Goal: Transaction & Acquisition: Obtain resource

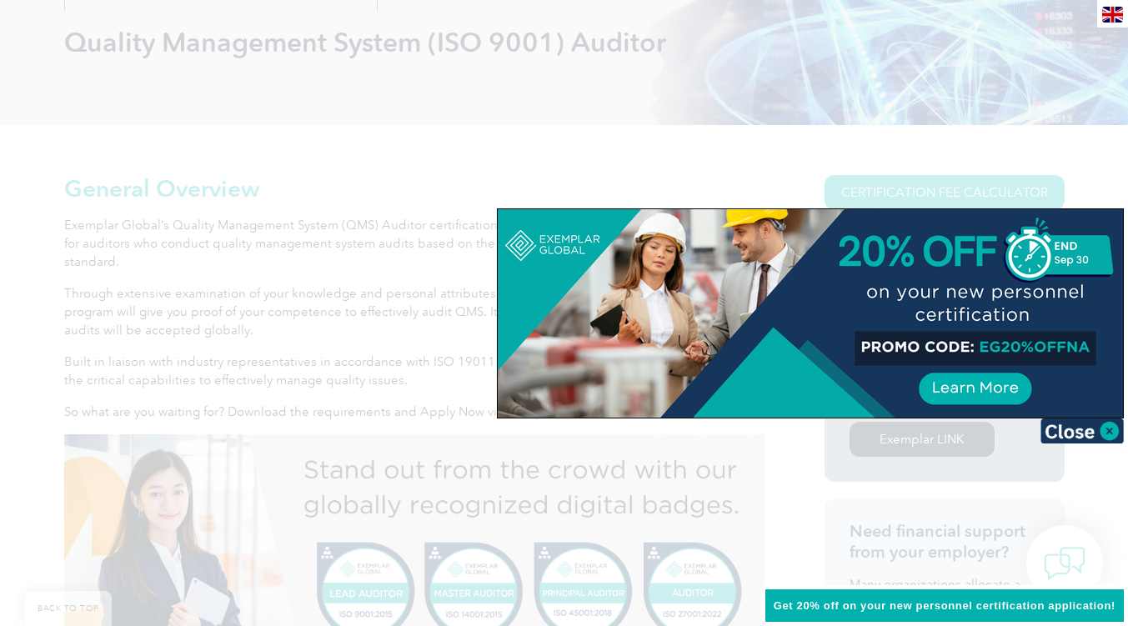
scroll to position [472, 0]
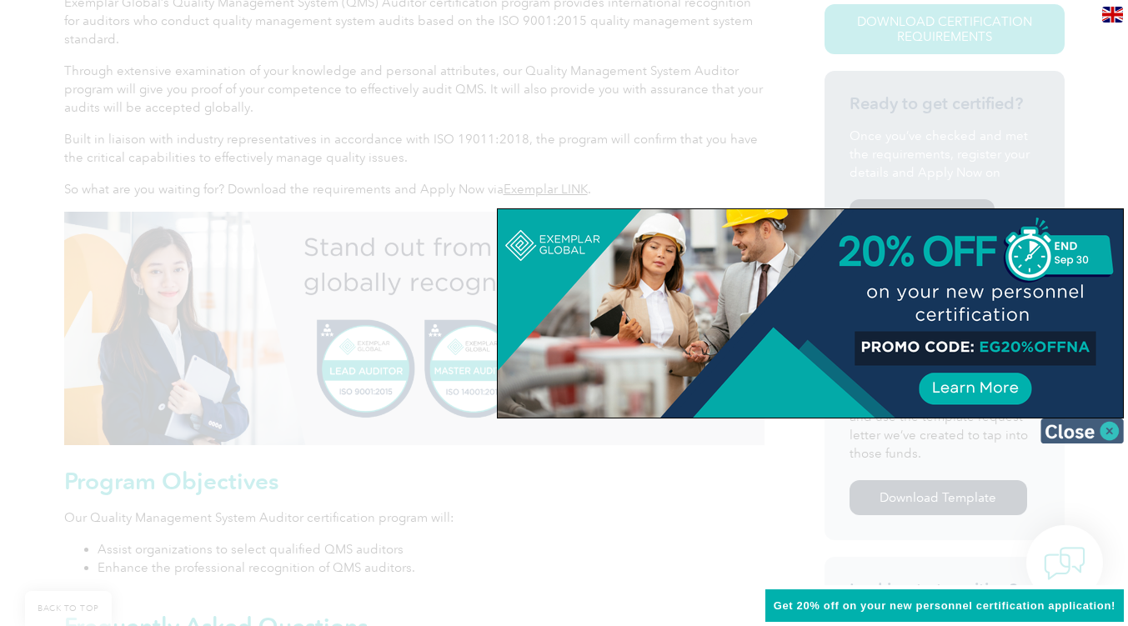
click at [1073, 438] on img at bounding box center [1081, 430] width 83 height 25
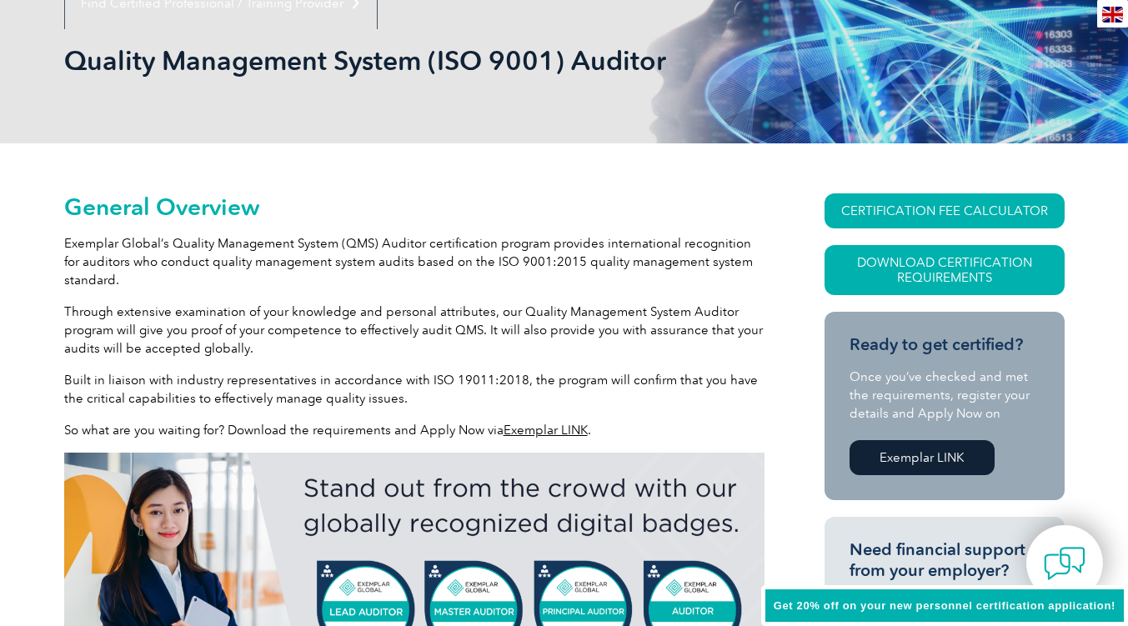
scroll to position [303, 0]
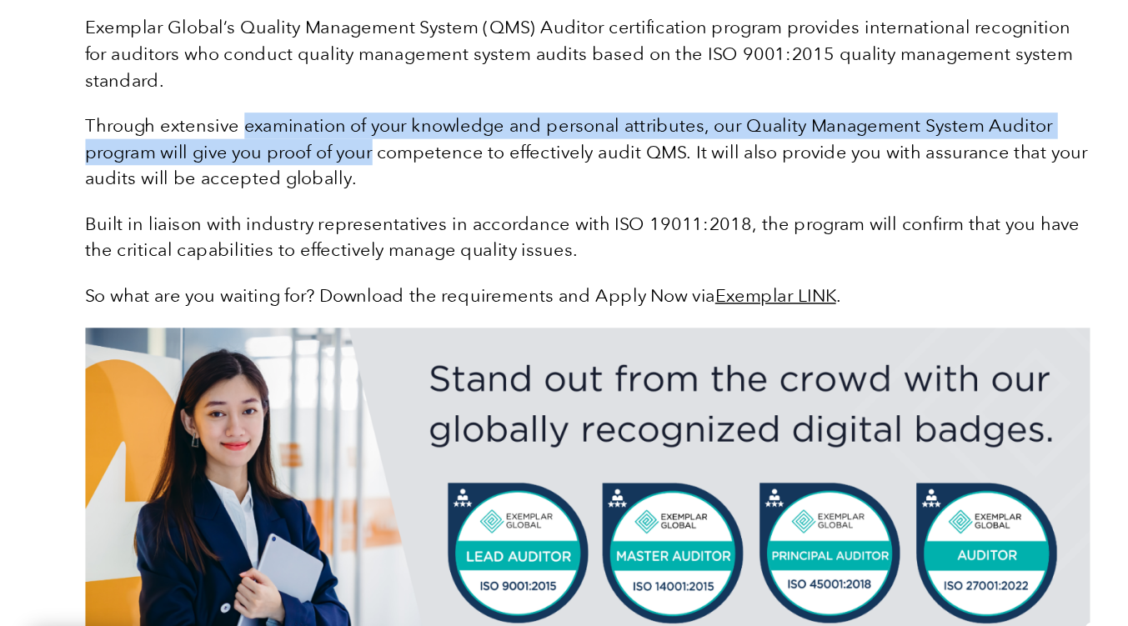
drag, startPoint x: 172, startPoint y: 242, endPoint x: 263, endPoint y: 265, distance: 94.6
click at [263, 265] on p "Through extensive examination of your knowledge and personal attributes, our Qu…" at bounding box center [414, 257] width 700 height 55
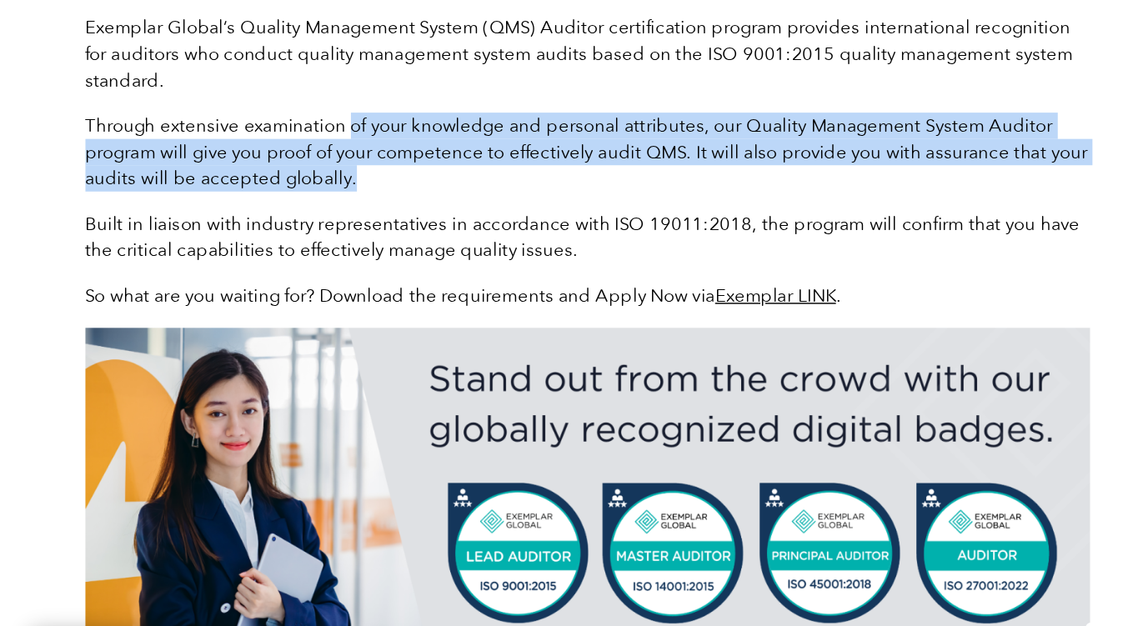
drag, startPoint x: 263, startPoint y: 273, endPoint x: 243, endPoint y: 236, distance: 42.5
click at [243, 236] on p "Through extensive examination of your knowledge and personal attributes, our Qu…" at bounding box center [414, 257] width 700 height 55
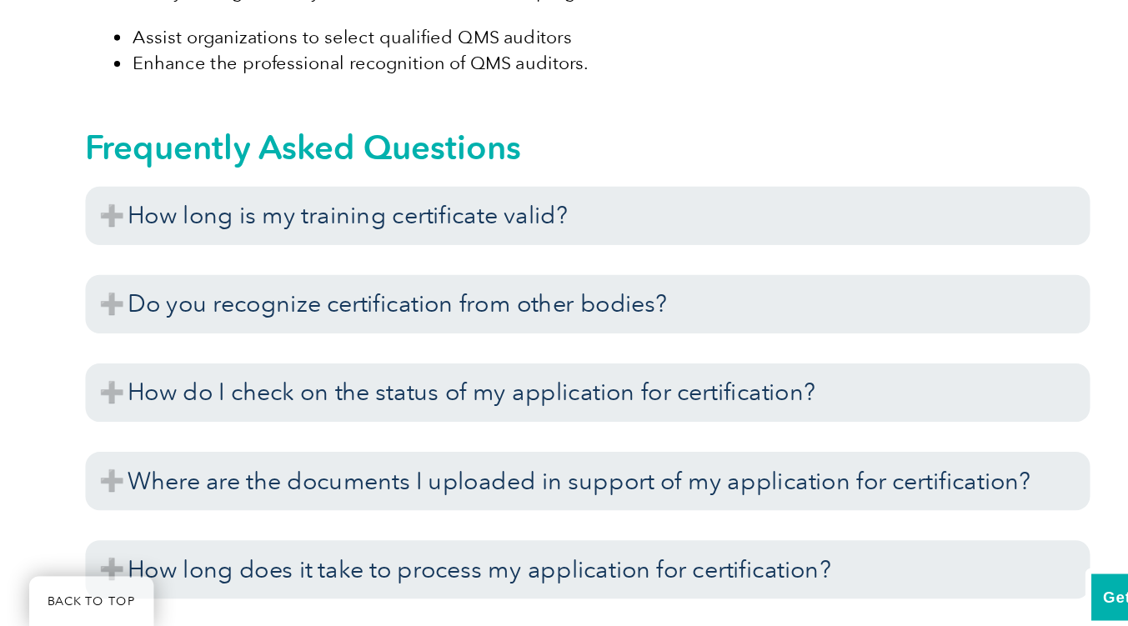
scroll to position [828, 0]
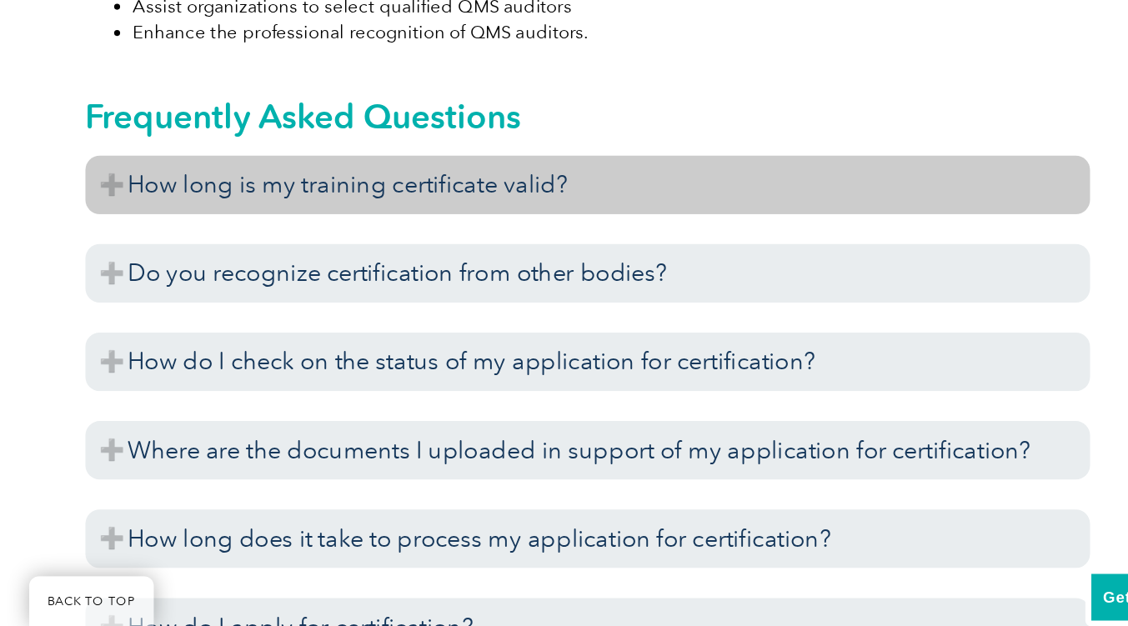
click at [195, 319] on h3 "How long is my training certificate valid?" at bounding box center [414, 318] width 700 height 41
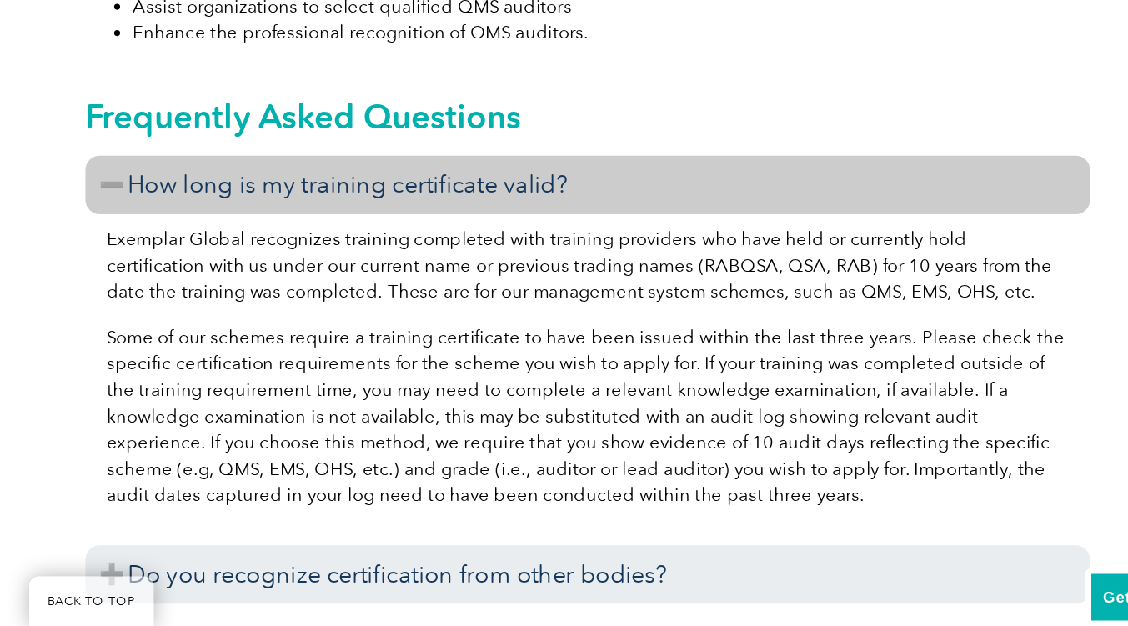
click at [195, 319] on h3 "How long is my training certificate valid?" at bounding box center [414, 318] width 700 height 41
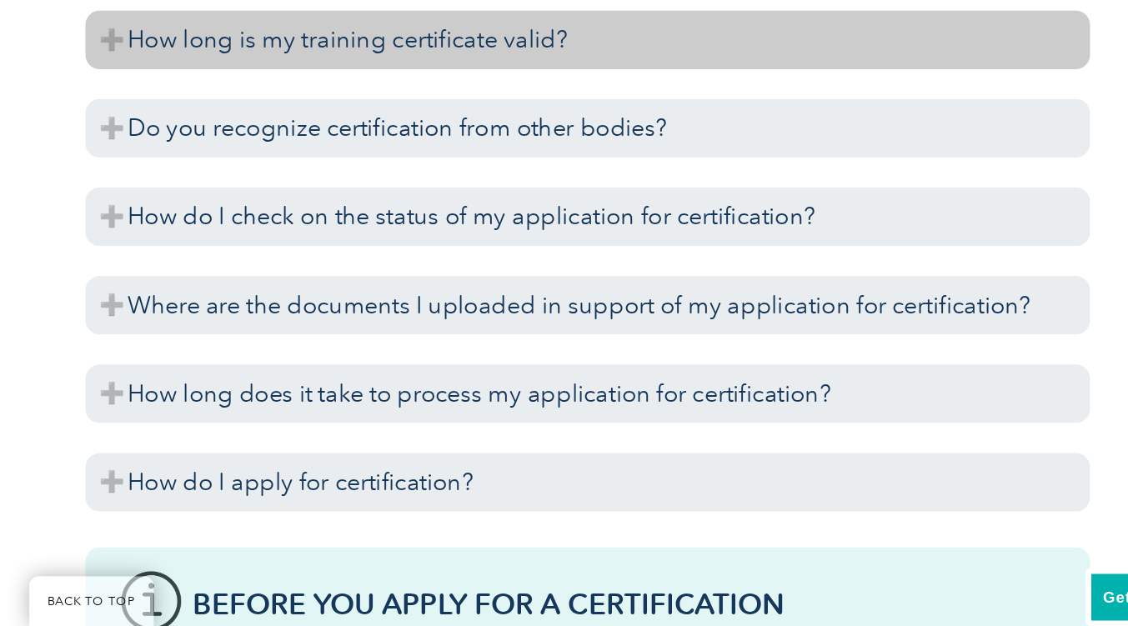
scroll to position [935, 0]
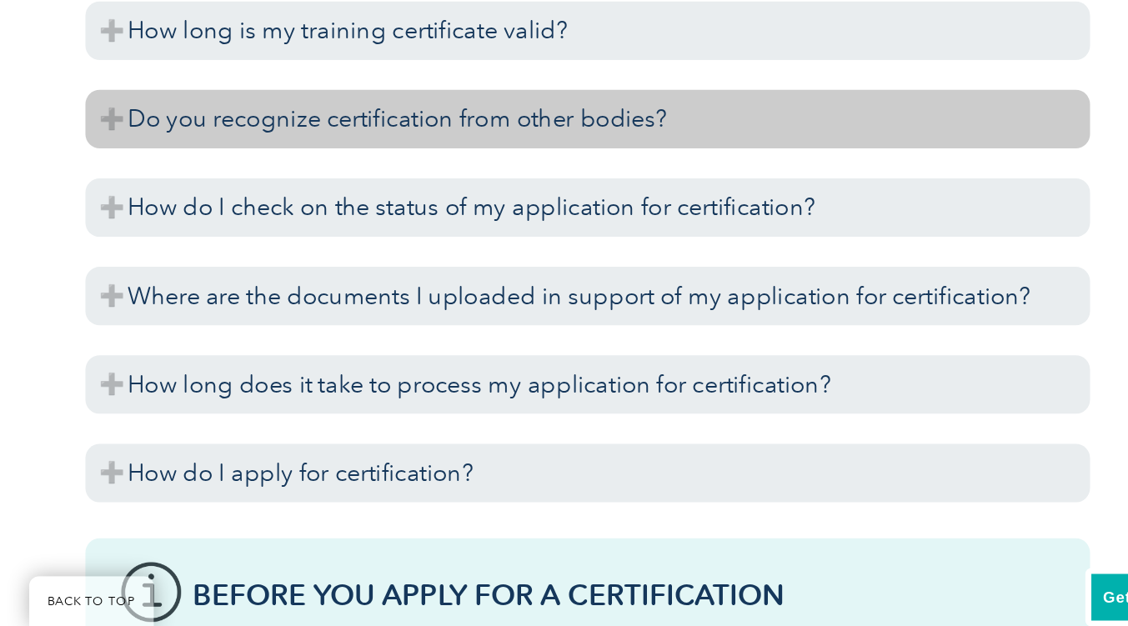
click at [231, 271] on h3 "Do you recognize certification from other bodies?" at bounding box center [414, 272] width 700 height 41
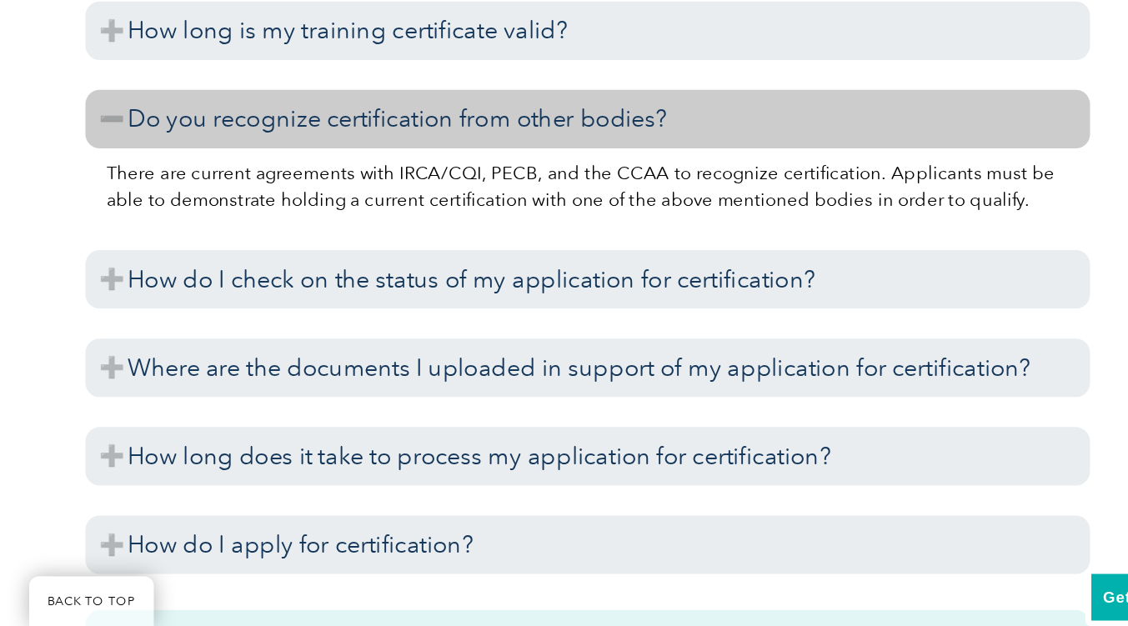
click at [231, 271] on h3 "Do you recognize certification from other bodies?" at bounding box center [414, 272] width 700 height 41
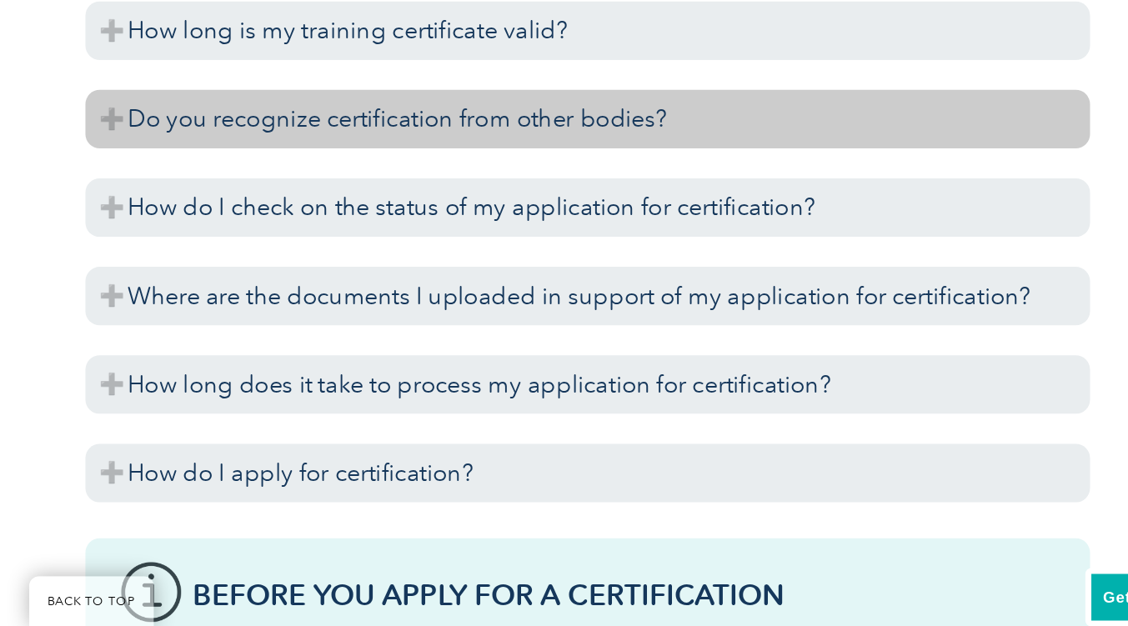
click at [231, 271] on h3 "Do you recognize certification from other bodies?" at bounding box center [414, 272] width 700 height 41
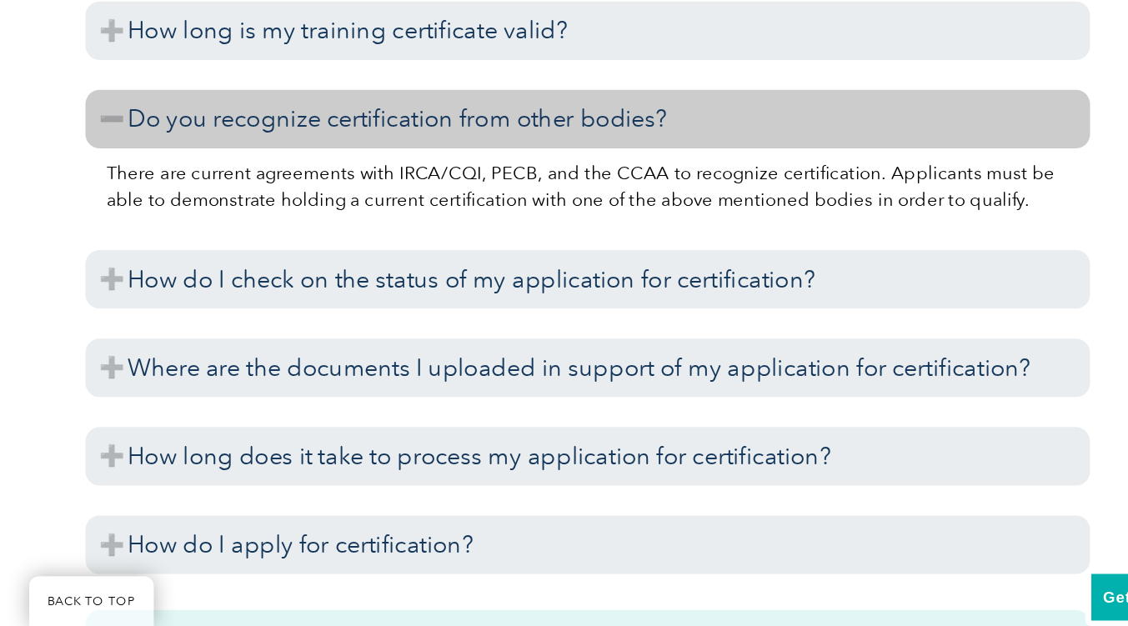
click at [231, 271] on h3 "Do you recognize certification from other bodies?" at bounding box center [414, 272] width 700 height 41
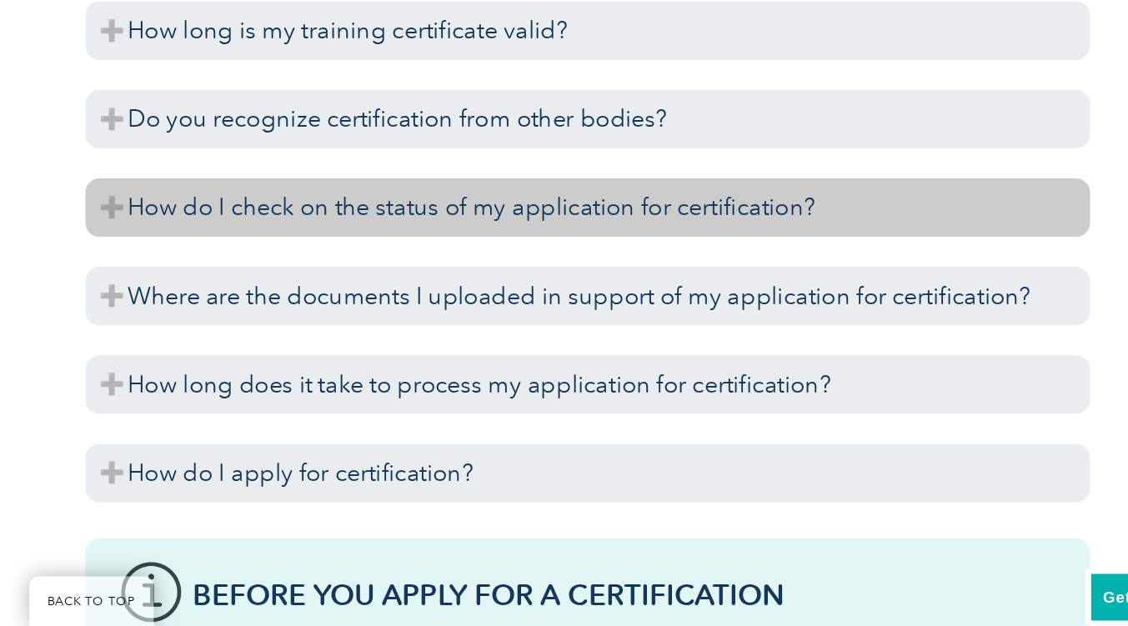
click at [229, 335] on h3 "How do I check on the status of my application for certification?" at bounding box center [414, 333] width 700 height 41
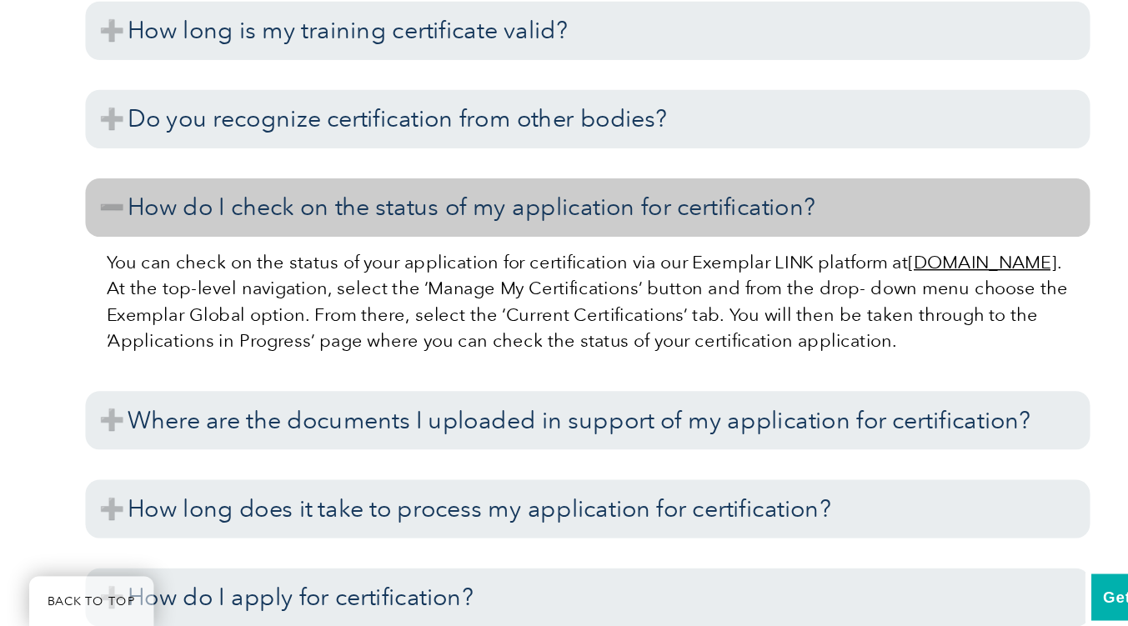
click at [229, 335] on h3 "How do I check on the status of my application for certification?" at bounding box center [414, 333] width 700 height 41
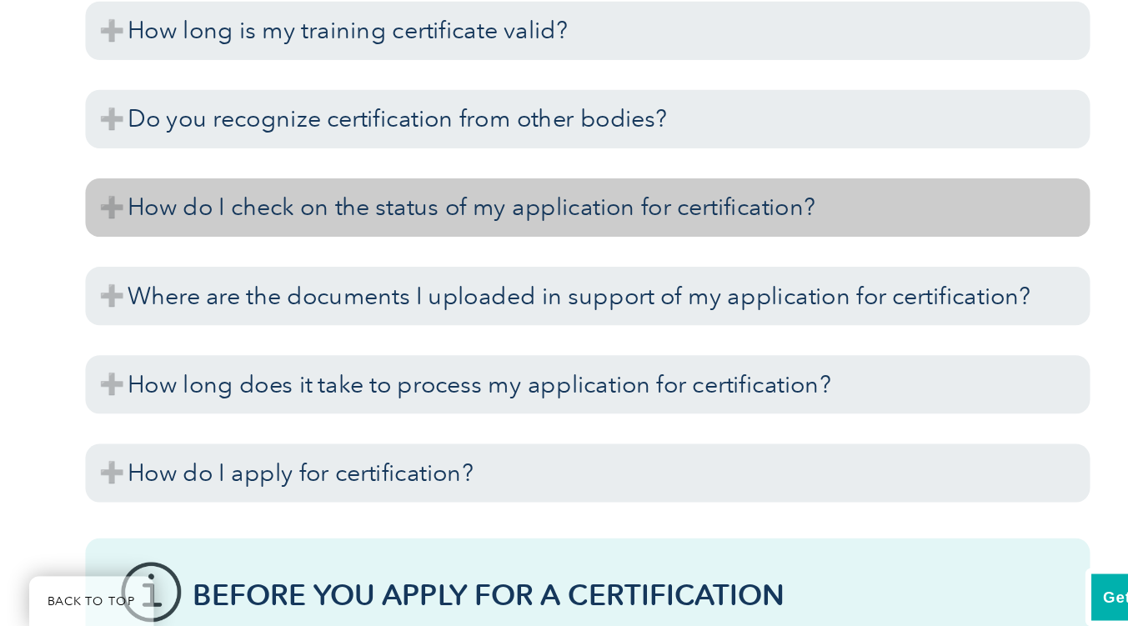
click at [229, 335] on h3 "How do I check on the status of my application for certification?" at bounding box center [414, 333] width 700 height 41
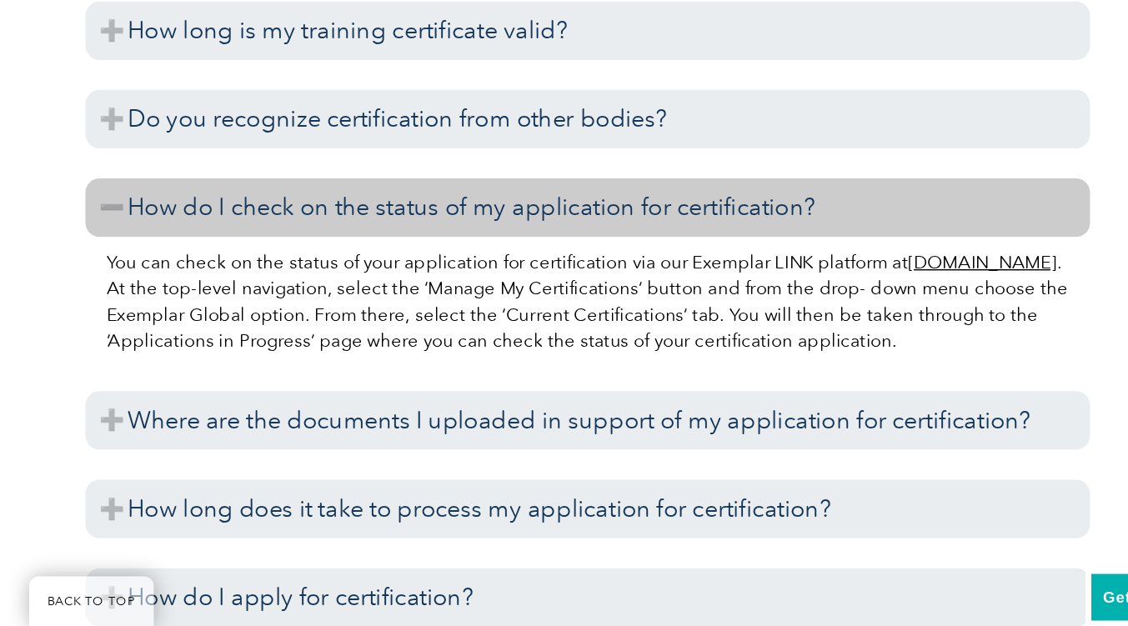
click at [229, 335] on h3 "How do I check on the status of my application for certification?" at bounding box center [414, 333] width 700 height 41
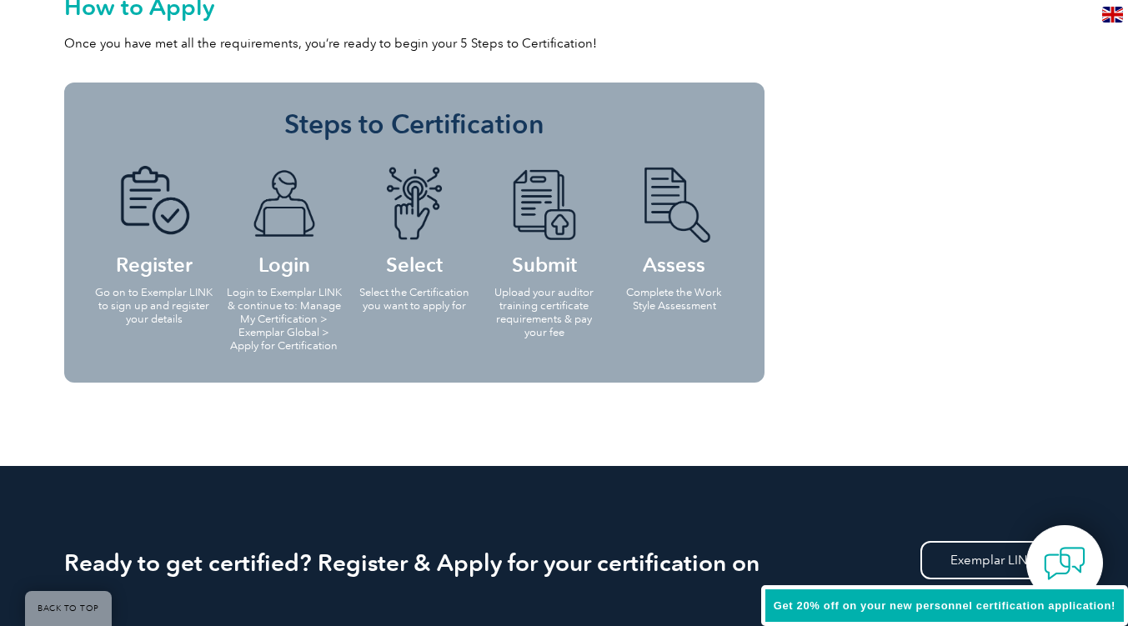
scroll to position [1719, 0]
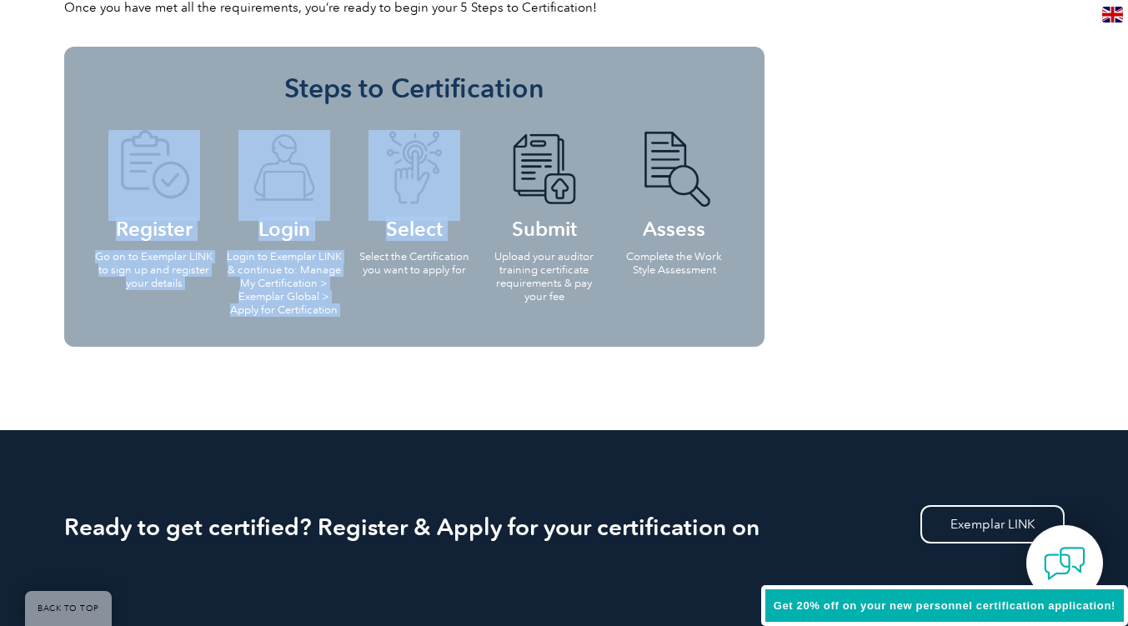
drag, startPoint x: 358, startPoint y: 261, endPoint x: 412, endPoint y: 298, distance: 64.7
click at [412, 298] on ul "Register Go on to Exemplar LINK to sign up and register your details Login Logi…" at bounding box center [414, 221] width 650 height 217
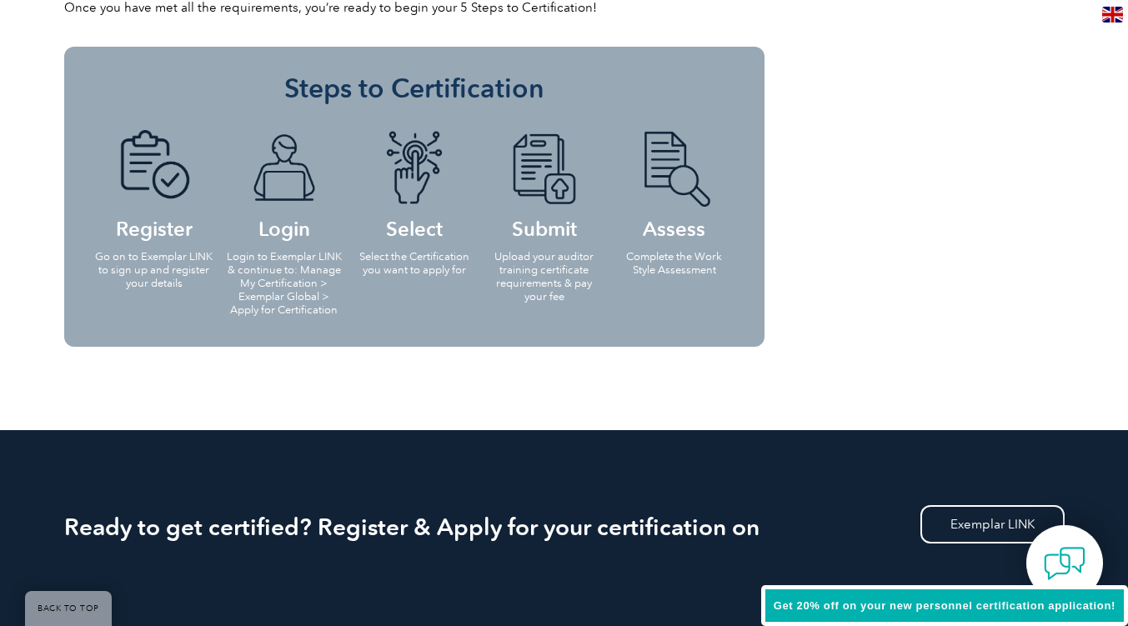
click at [412, 298] on ul "Register Go on to Exemplar LINK to sign up and register your details Login Logi…" at bounding box center [414, 221] width 650 height 217
drag, startPoint x: 502, startPoint y: 256, endPoint x: 504, endPoint y: 297, distance: 40.9
click at [504, 297] on p "Upload your auditor training certificate requirements & pay your fee" at bounding box center [544, 276] width 120 height 53
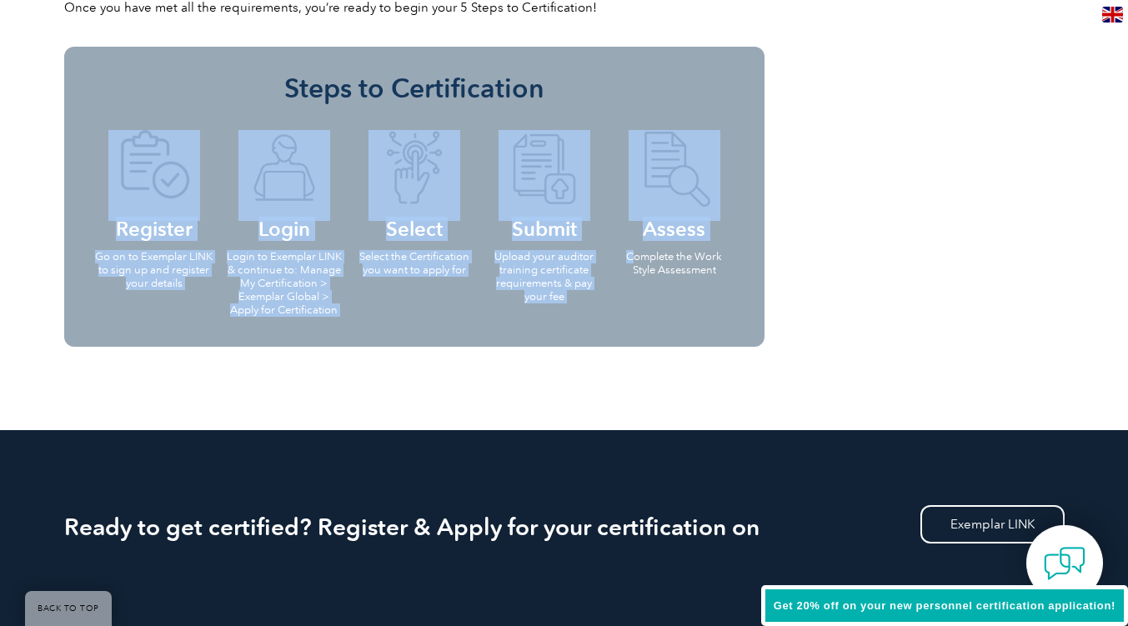
drag, startPoint x: 631, startPoint y: 239, endPoint x: 634, endPoint y: 308, distance: 68.4
click at [634, 308] on ul "Register Go on to Exemplar LINK to sign up and register your details Login Logi…" at bounding box center [414, 221] width 650 height 217
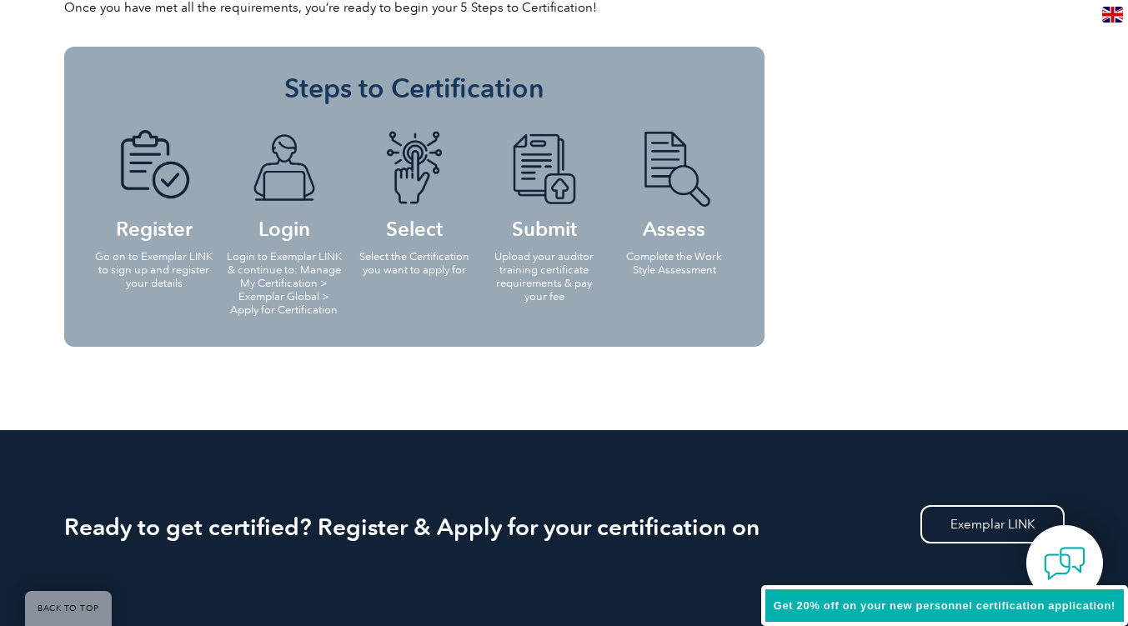
click at [634, 308] on ul "Register Go on to Exemplar LINK to sign up and register your details Login Logi…" at bounding box center [414, 221] width 650 height 217
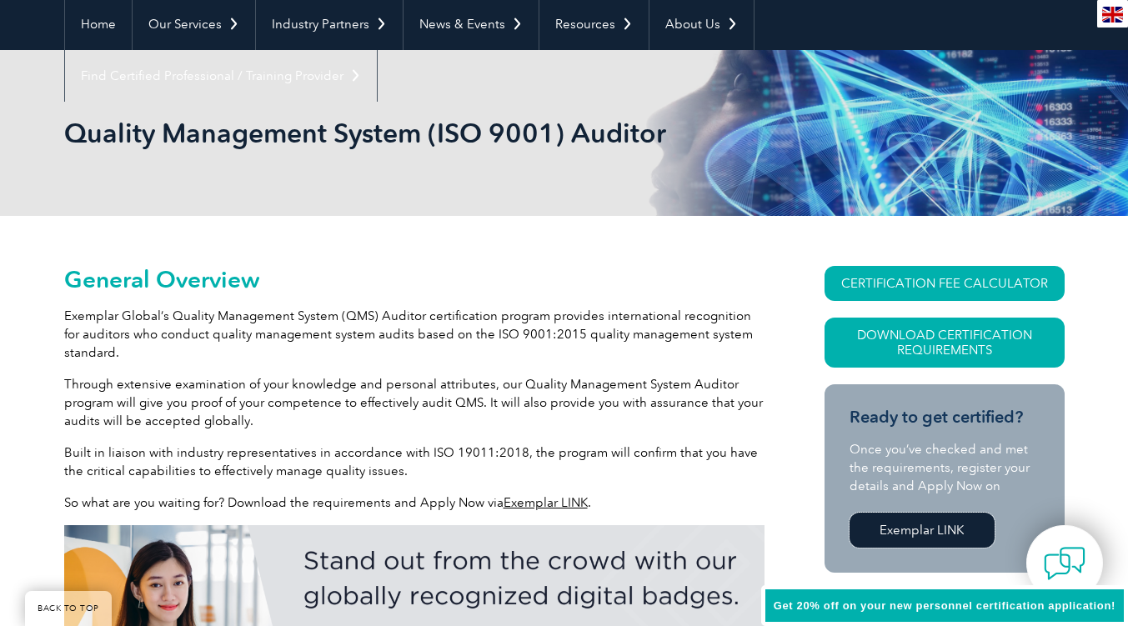
scroll to position [161, 0]
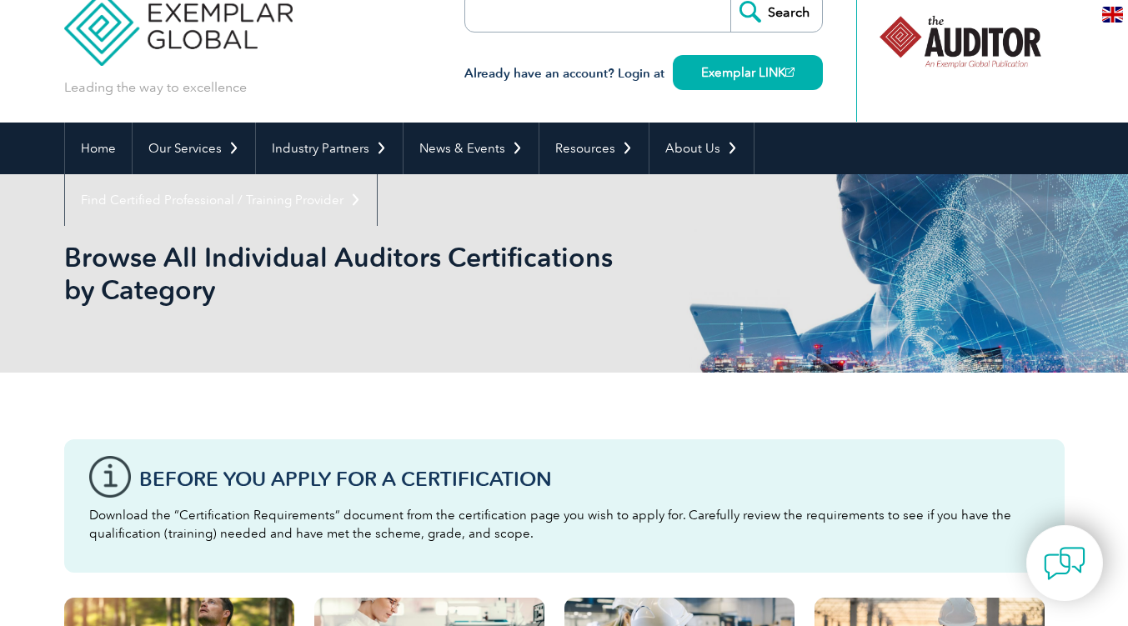
scroll to position [32, 0]
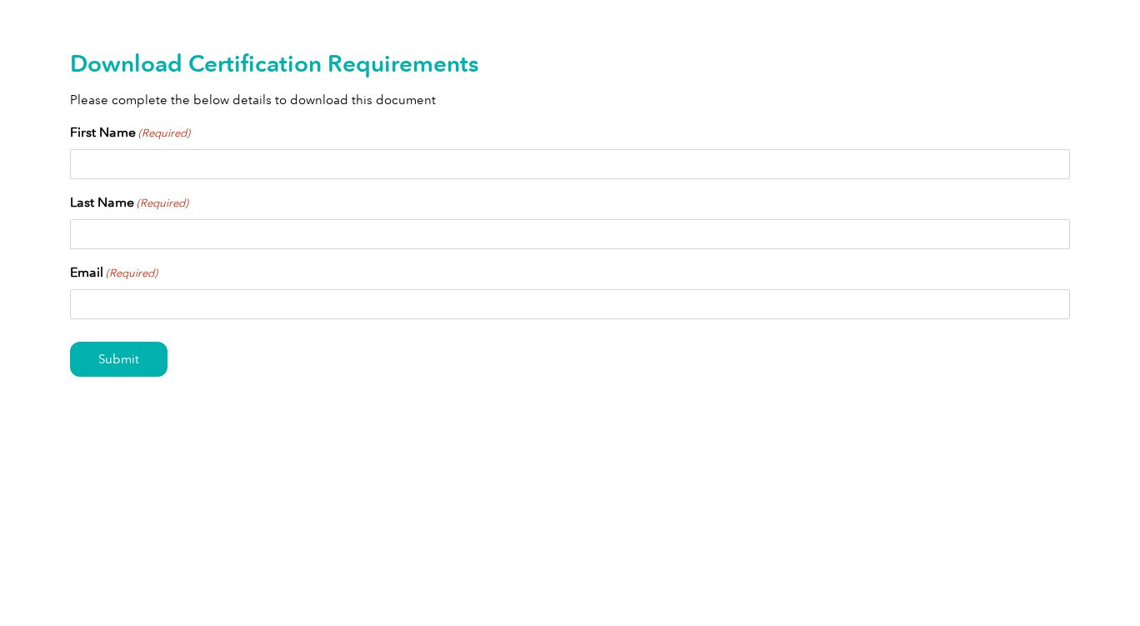
click at [148, 171] on input "First Name (Required)" at bounding box center [570, 164] width 1000 height 30
type input "Humda"
type input "Zainab"
type input "[EMAIL_ADDRESS][DOMAIN_NAME]"
click at [94, 393] on div "Submit" at bounding box center [570, 360] width 1000 height 73
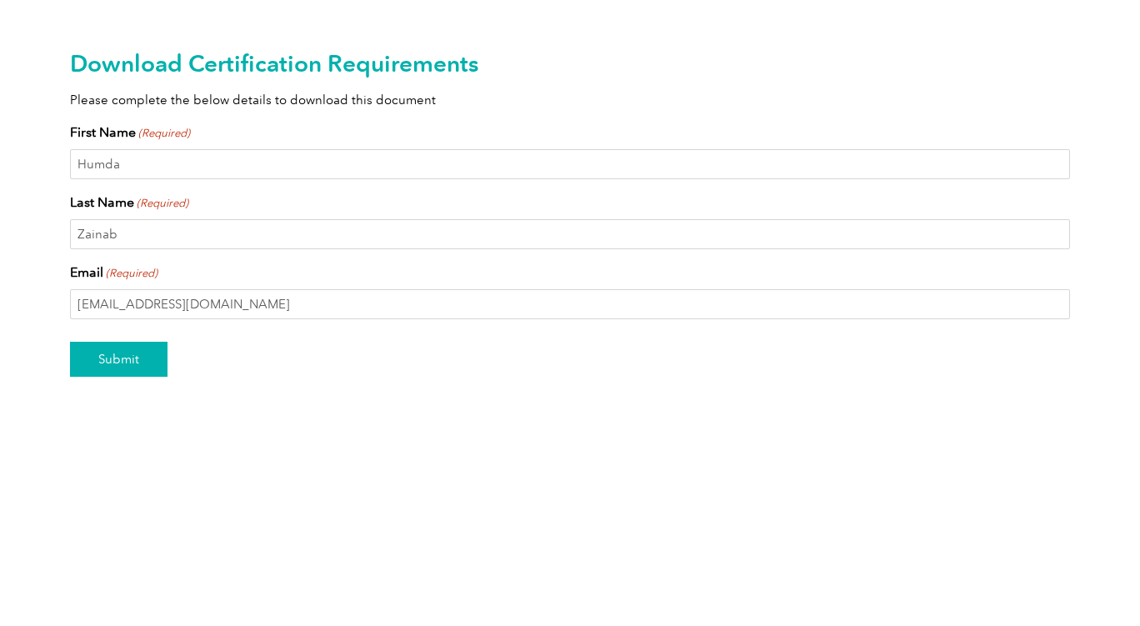
click at [124, 358] on input "Submit" at bounding box center [119, 359] width 98 height 35
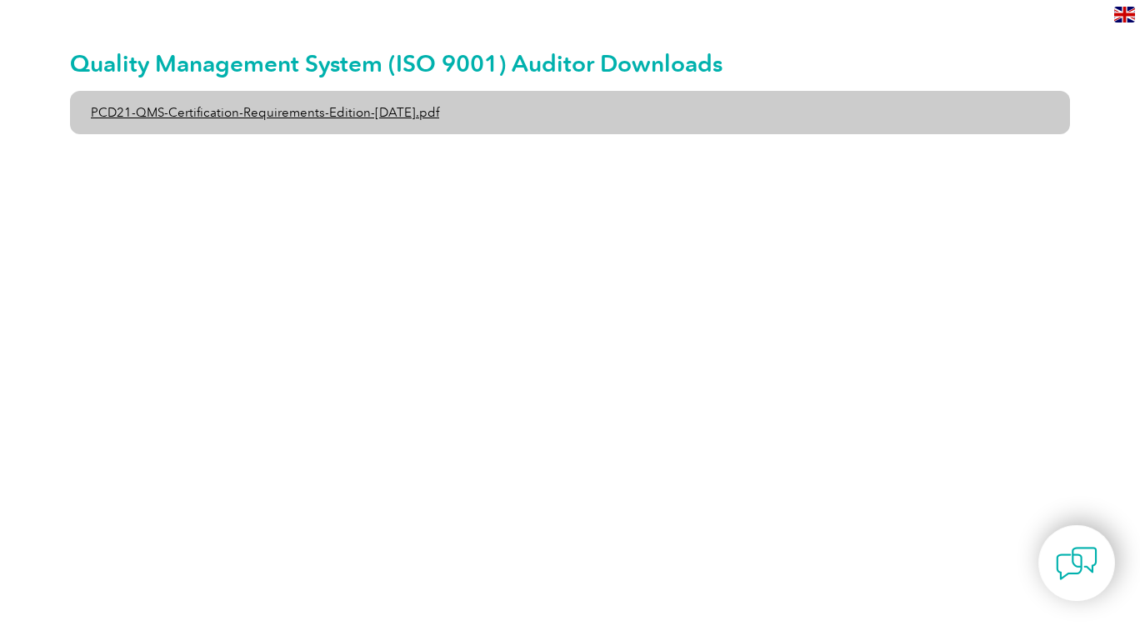
click at [444, 123] on link "PCD21-QMS-Certification-Requirements-Edition-2-April-2022.pdf" at bounding box center [570, 112] width 1000 height 43
